Goal: Task Accomplishment & Management: Complete application form

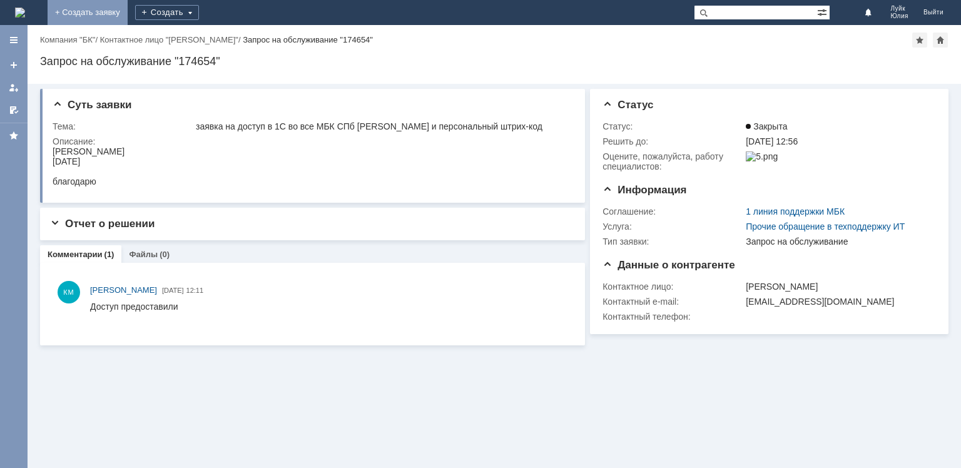
click at [128, 12] on link "+ Создать заявку" at bounding box center [88, 12] width 80 height 25
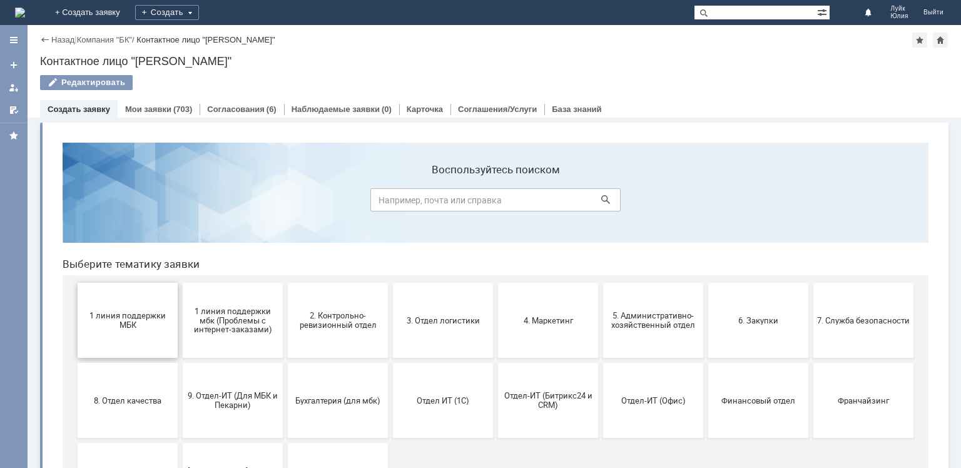
click at [141, 326] on span "1 линия поддержки МБК" at bounding box center [127, 320] width 93 height 19
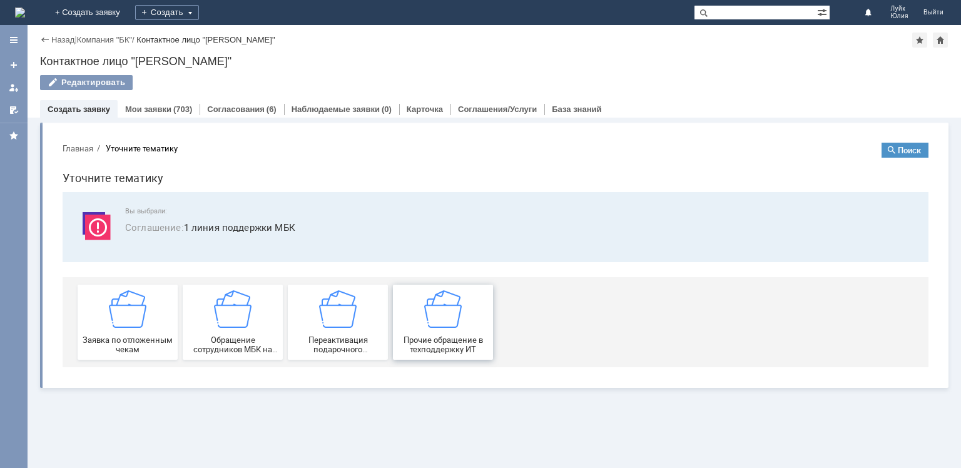
click at [456, 316] on img at bounding box center [443, 309] width 38 height 38
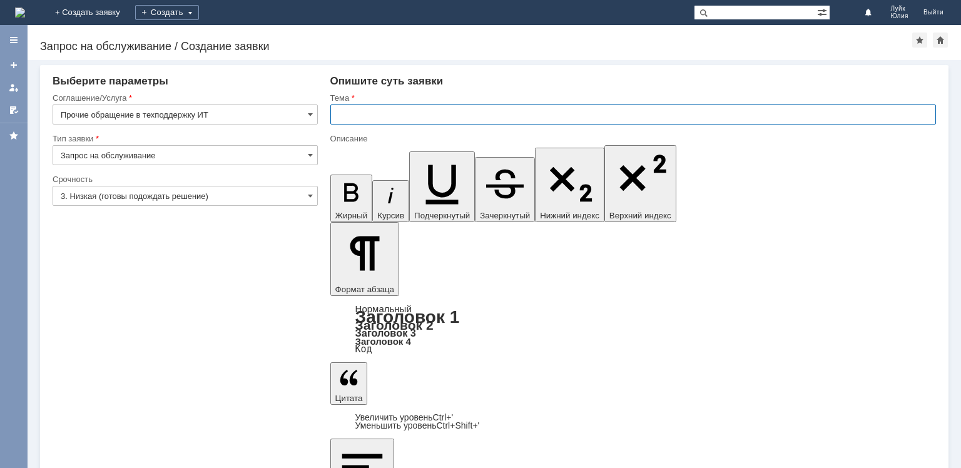
click at [403, 115] on input "text" at bounding box center [633, 115] width 606 height 20
type input "заявка на доступ в 1С во все МБК Ижевска и персональные штрихкода"
